Goal: Task Accomplishment & Management: Use online tool/utility

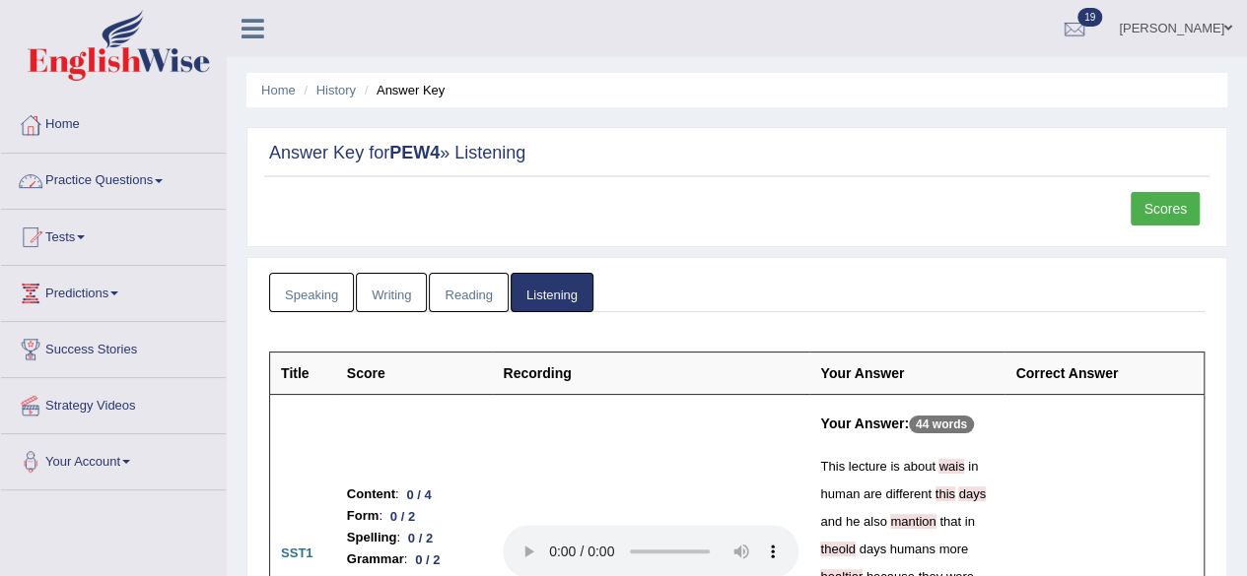
click at [59, 123] on link "Home" at bounding box center [113, 122] width 225 height 49
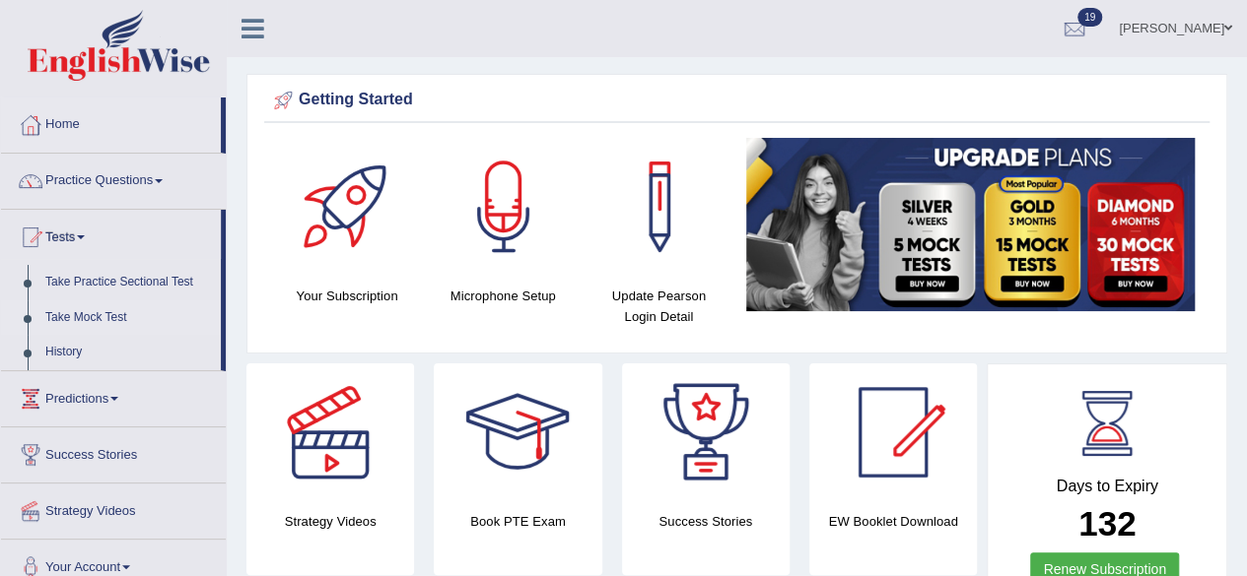
click at [74, 314] on link "Take Mock Test" at bounding box center [128, 318] width 184 height 35
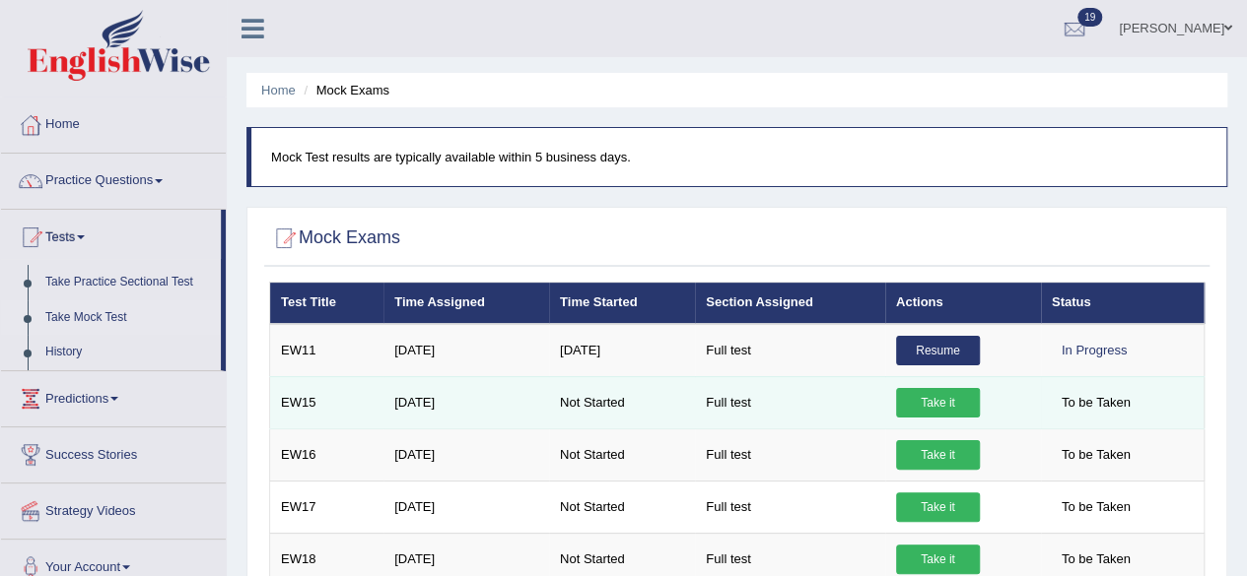
click at [926, 403] on link "Take it" at bounding box center [938, 403] width 84 height 30
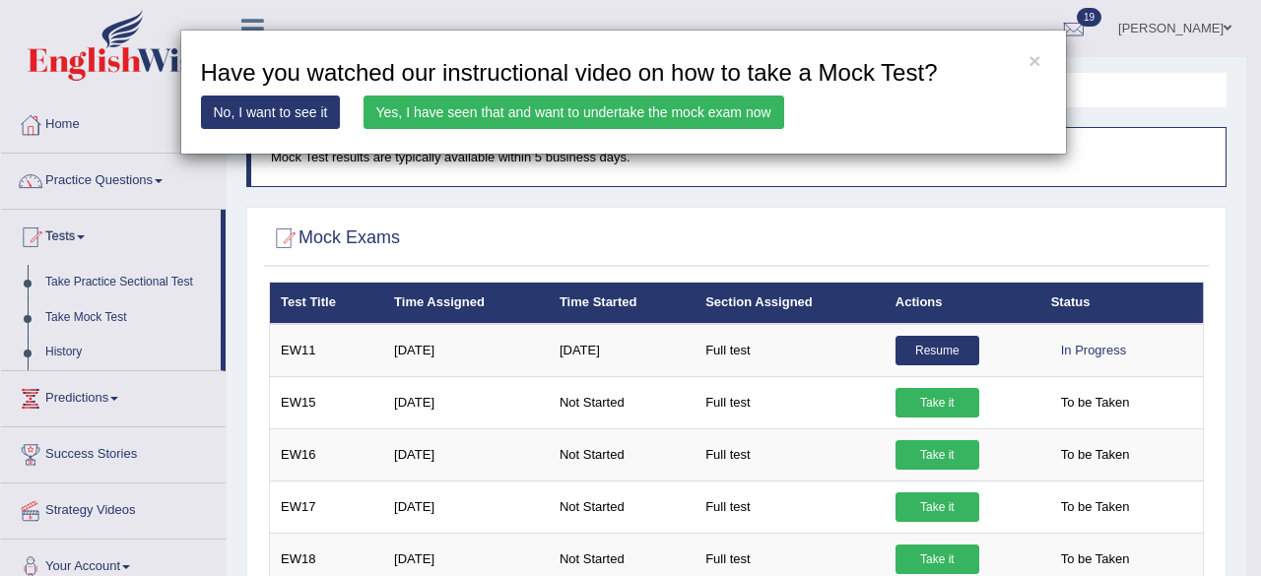
click at [694, 101] on link "Yes, I have seen that and want to undertake the mock exam now" at bounding box center [574, 113] width 421 height 34
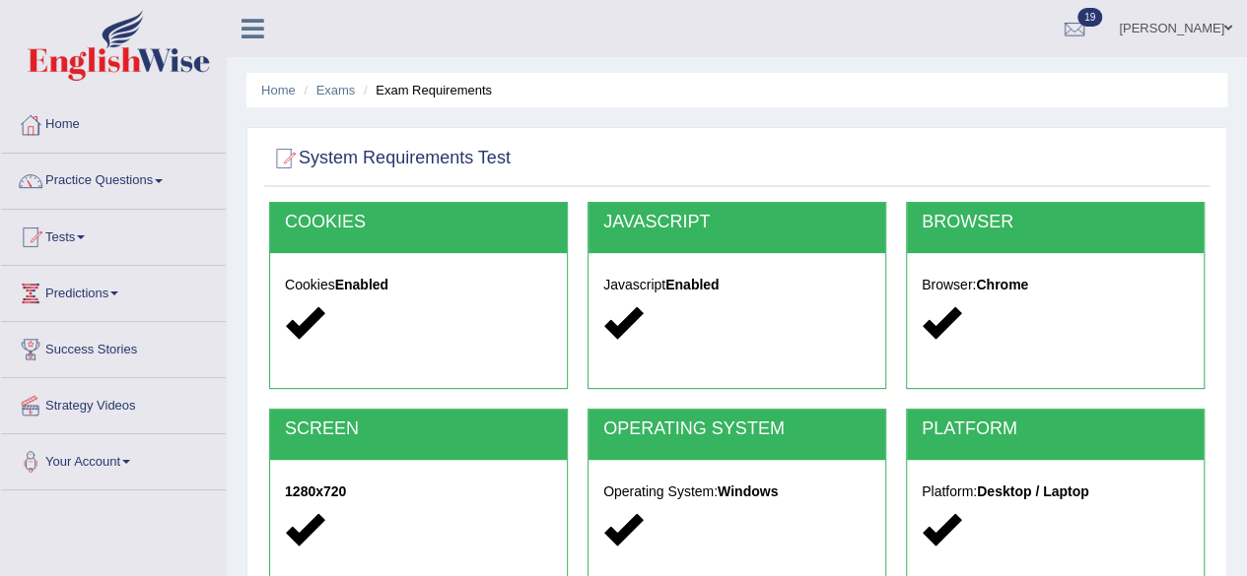
scroll to position [394, 0]
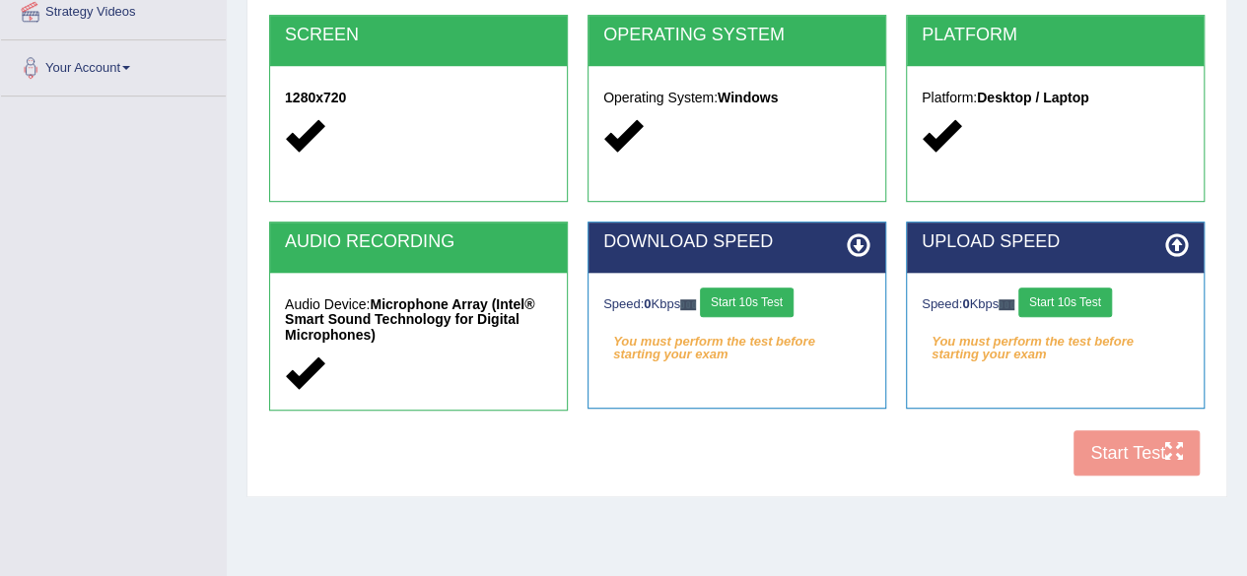
click at [774, 302] on button "Start 10s Test" at bounding box center [747, 303] width 94 height 30
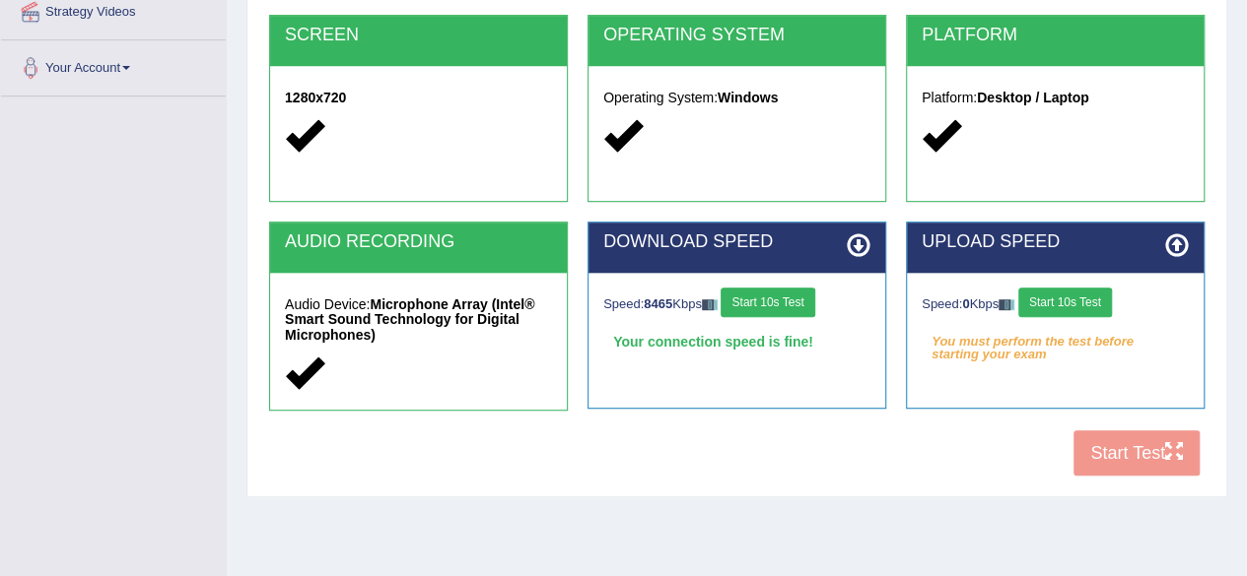
click at [1058, 304] on button "Start 10s Test" at bounding box center [1065, 303] width 94 height 30
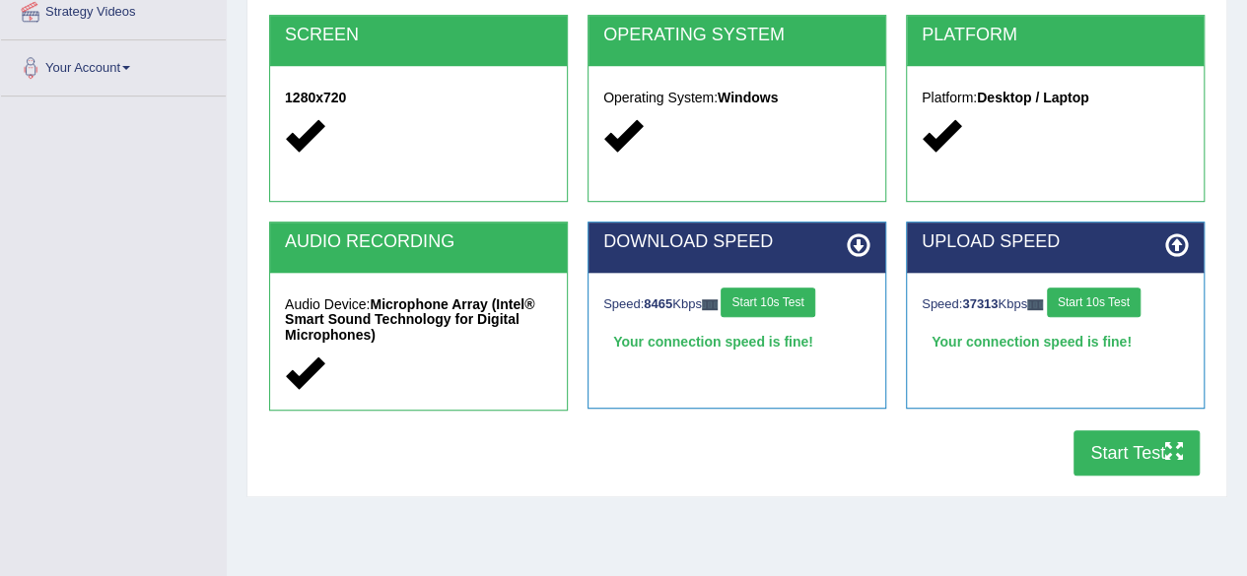
click at [1099, 446] on button "Start Test" at bounding box center [1136, 453] width 126 height 45
